Goal: Transaction & Acquisition: Purchase product/service

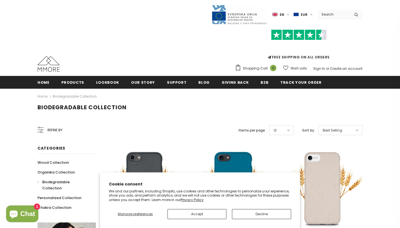
click at [191, 212] on button "Accept" at bounding box center [197, 214] width 59 height 10
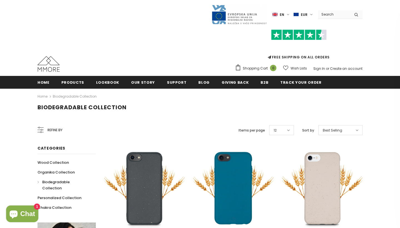
click at [0, 0] on div "GRAB YOURSELF A 10% DISCOUNT! Sign Up for exclusive updates, new arrivals & ins…" at bounding box center [0, 0] width 0 height 0
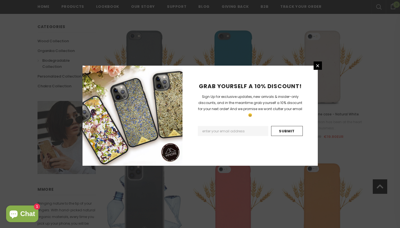
scroll to position [123, 0]
click at [318, 66] on icon at bounding box center [317, 65] width 3 height 3
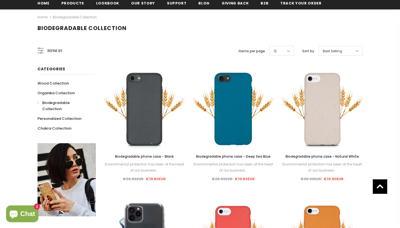
scroll to position [69, 0]
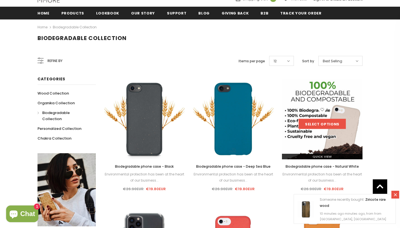
click at [317, 123] on link "Select options" at bounding box center [322, 124] width 47 height 10
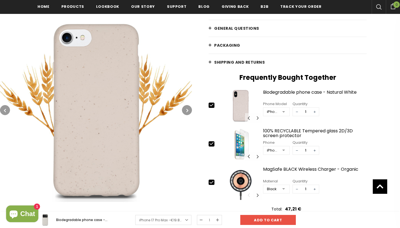
scroll to position [172, 0]
